Goal: Transaction & Acquisition: Purchase product/service

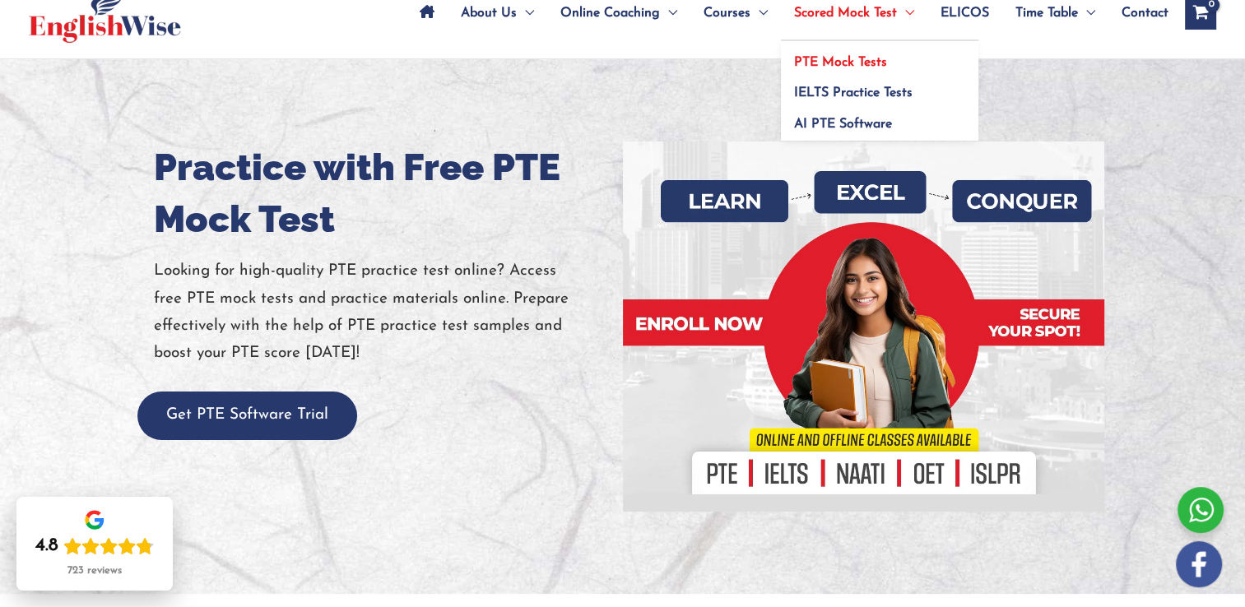
click at [846, 58] on span "PTE Mock Tests" at bounding box center [840, 62] width 93 height 13
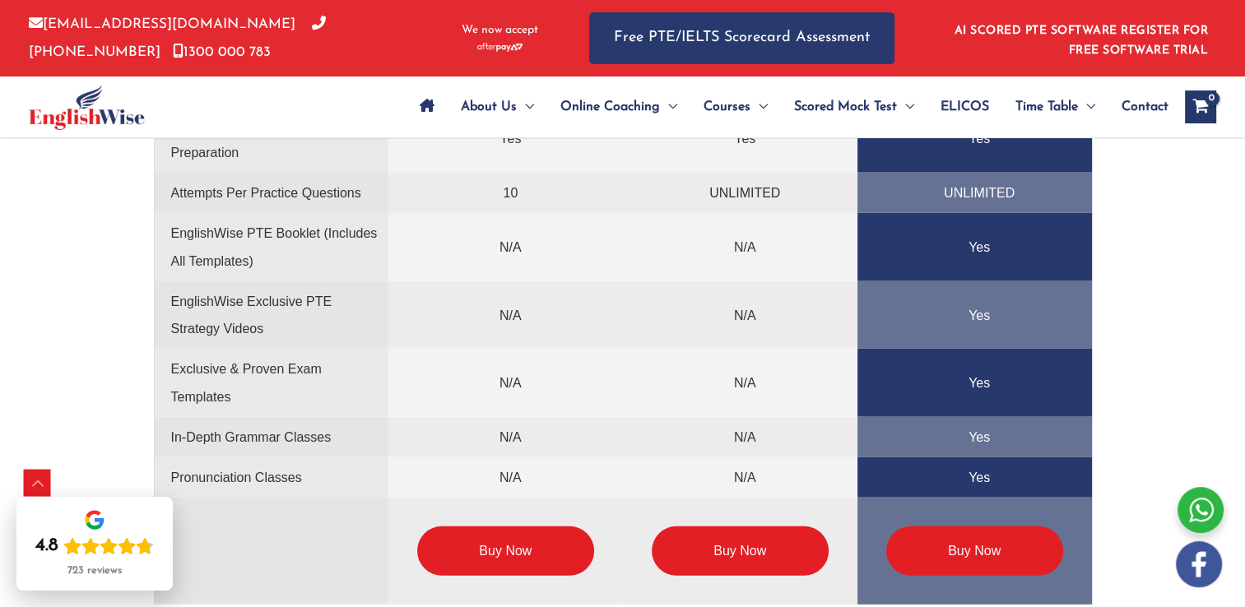
scroll to position [4110, 0]
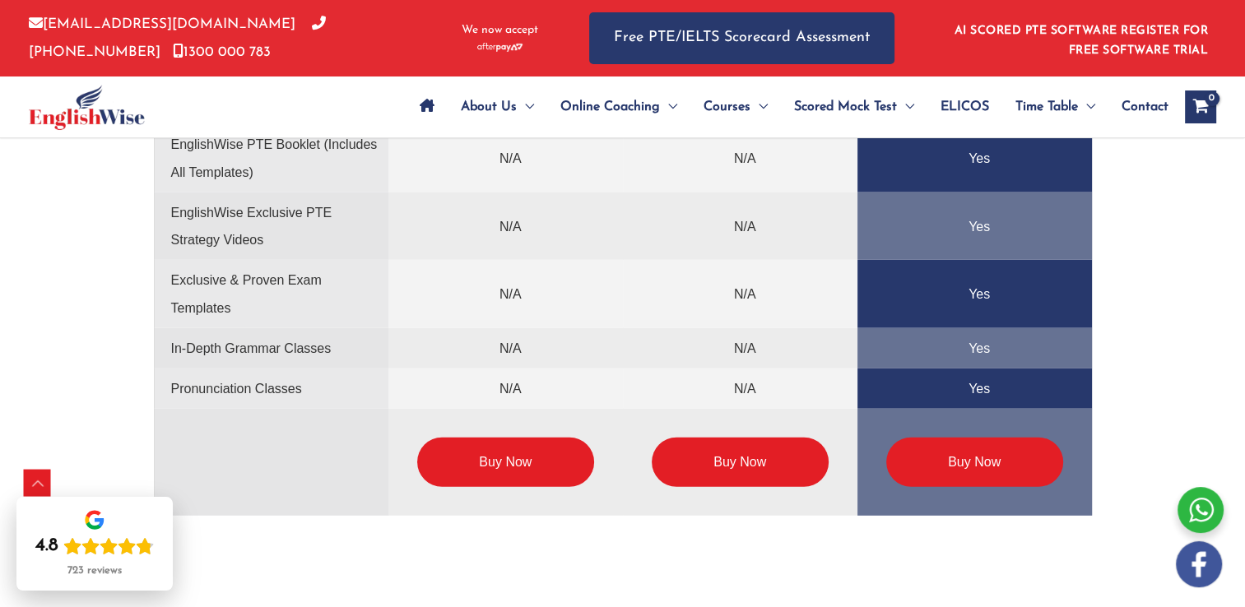
click at [742, 453] on link "Buy Now" at bounding box center [740, 462] width 177 height 49
